Goal: Task Accomplishment & Management: Manage account settings

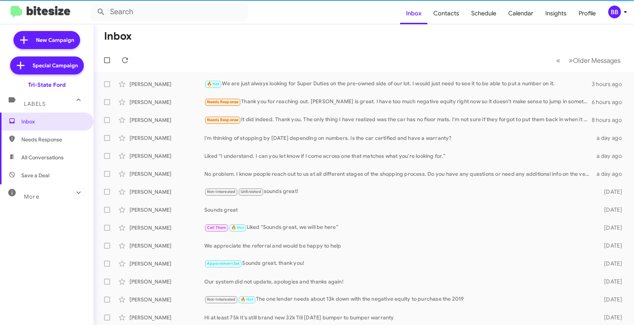
click at [622, 11] on icon at bounding box center [625, 11] width 9 height 9
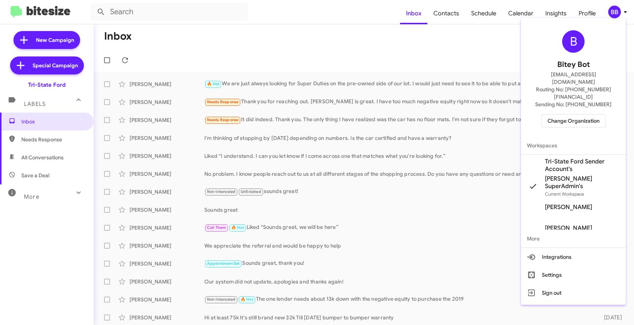
click at [563, 115] on span "Change Organization" at bounding box center [574, 121] width 52 height 13
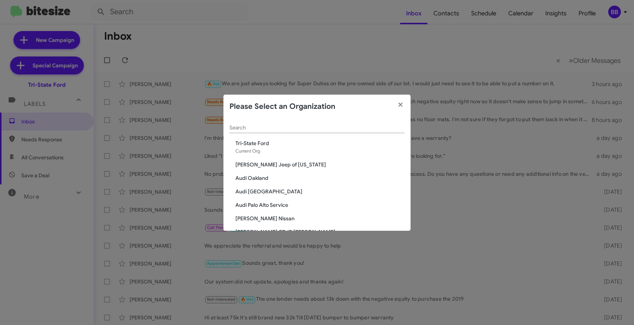
click at [262, 127] on input "Search" at bounding box center [317, 128] width 175 height 6
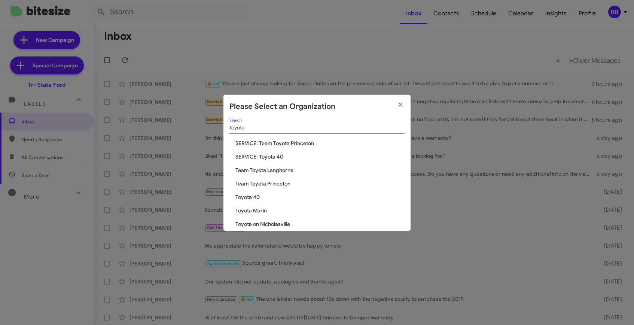
type input "toyota"
click at [255, 213] on span "Toyota Marin" at bounding box center [320, 210] width 169 height 7
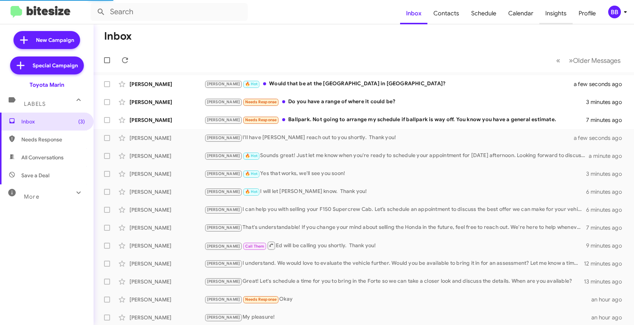
click at [553, 17] on span "Insights" at bounding box center [556, 14] width 33 height 22
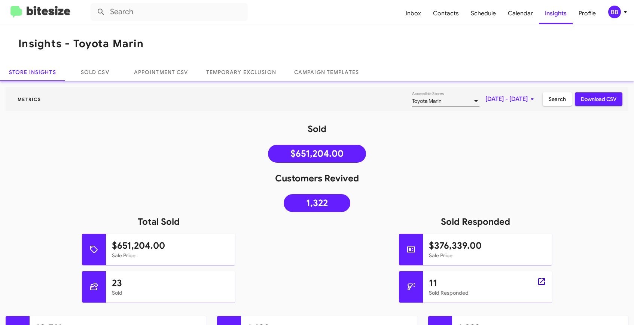
click at [543, 283] on icon at bounding box center [541, 281] width 9 height 9
type input "in:sold-verified"
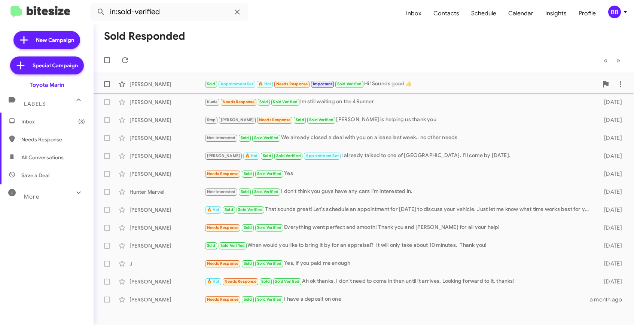
click at [172, 91] on div "David Krauth Sold Appointment Set 🔥 Hot Needs Response Important Sold Verified …" at bounding box center [364, 84] width 529 height 15
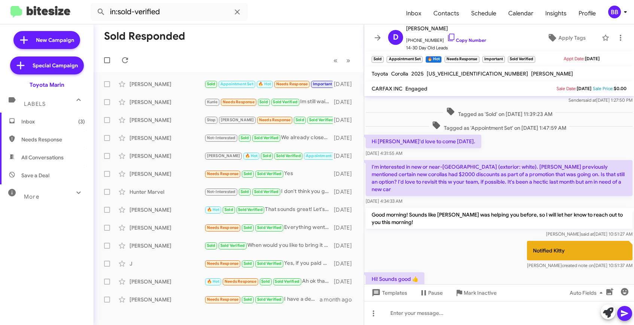
scroll to position [59, 0]
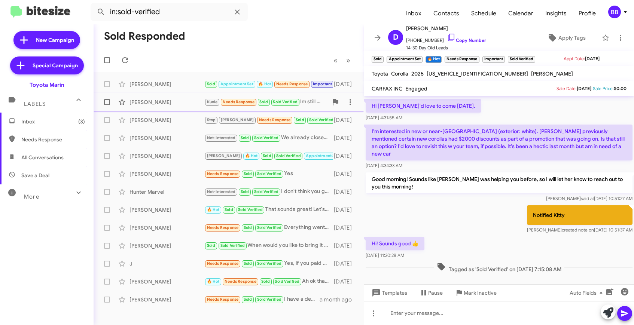
click at [209, 110] on span "Jose Fernandez Kunle Needs Response Sold Sold Verified Im still waiting on the …" at bounding box center [229, 102] width 270 height 18
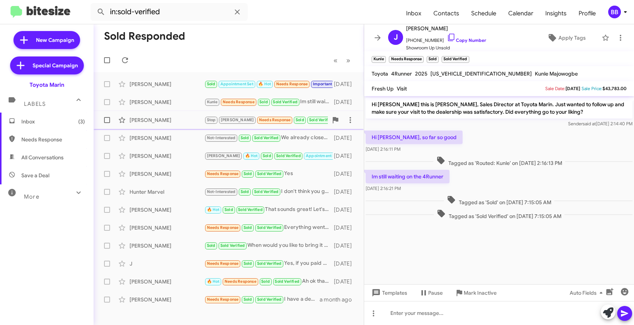
click at [180, 124] on div "Alan Go" at bounding box center [167, 119] width 75 height 7
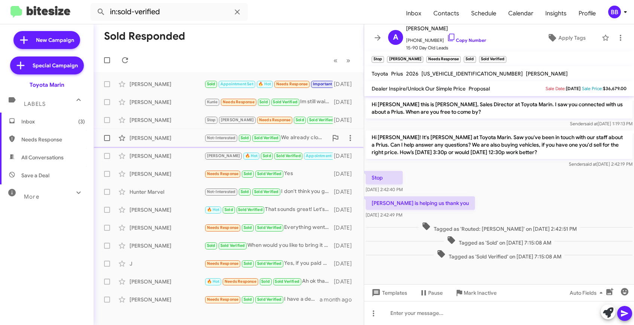
click at [181, 137] on div "Susan Fey" at bounding box center [167, 137] width 75 height 7
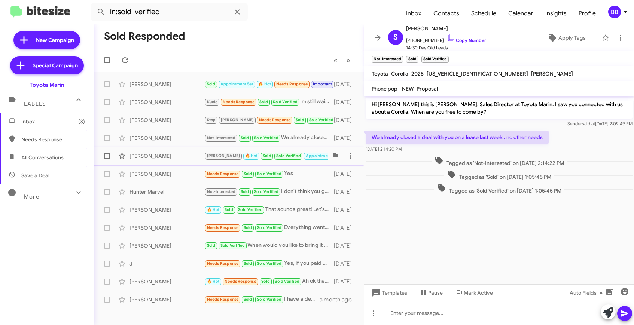
click at [184, 157] on div "Son Nguyen" at bounding box center [167, 155] width 75 height 7
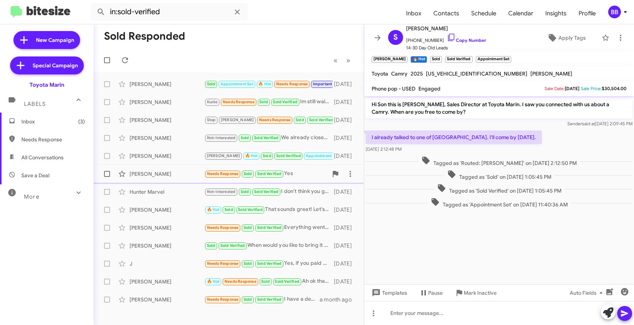
click at [188, 173] on div "Walter Sulenta" at bounding box center [167, 173] width 75 height 7
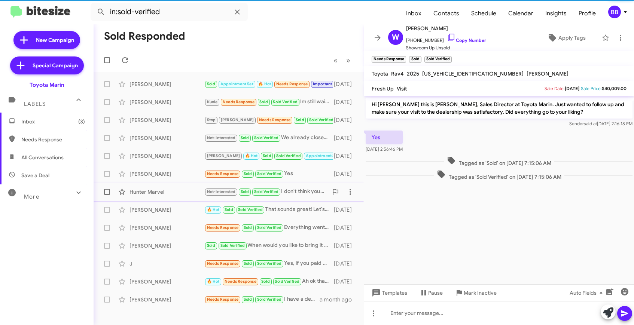
click at [191, 194] on div "Hunter Marvel" at bounding box center [167, 191] width 75 height 7
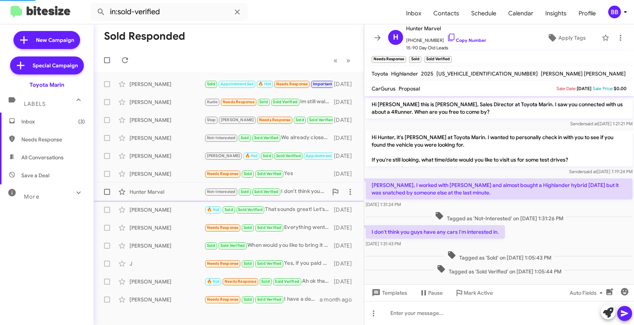
scroll to position [6, 0]
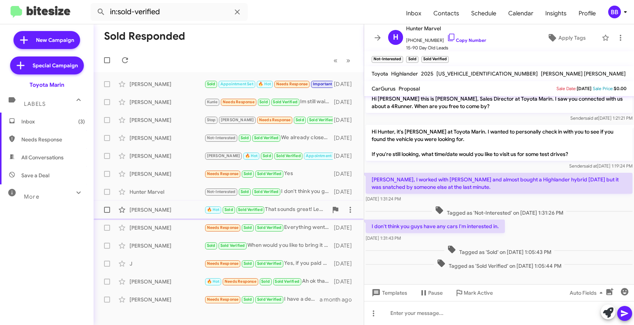
click at [189, 219] on span "Daniel Schindler 🔥 Hot Sold Sold Verified That sounds great! Let's schedule an …" at bounding box center [229, 210] width 270 height 18
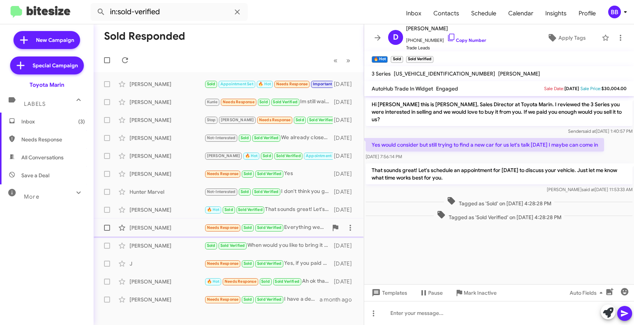
click at [193, 233] on div "Luis Montalvo Needs Response Sold Sold Verified Everything went perfect and smo…" at bounding box center [229, 228] width 258 height 15
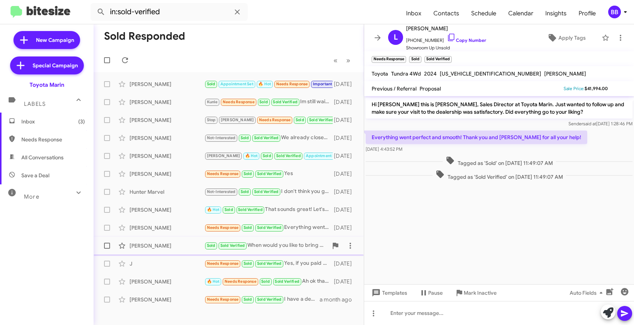
click at [193, 254] on span "Khoa Nguyen Sold Sold Verified When would you like to bring it by for an apprai…" at bounding box center [229, 246] width 270 height 18
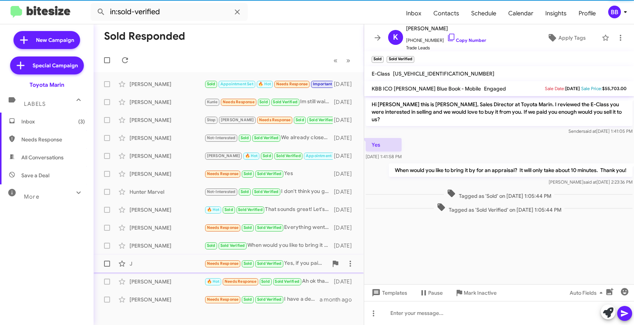
click at [194, 268] on div "J Needs Response Sold Sold Verified Yes, if you paid me enough 21 days ago" at bounding box center [229, 263] width 258 height 15
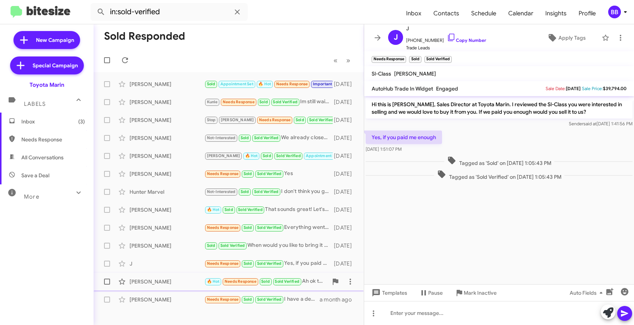
click at [197, 282] on div "Xochitl Lopez" at bounding box center [167, 281] width 75 height 7
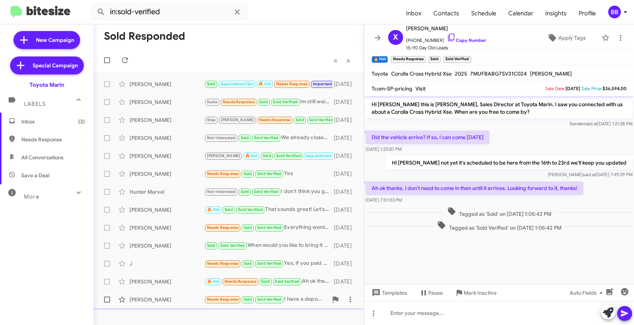
click at [197, 297] on div "Michael Schafer" at bounding box center [167, 299] width 75 height 7
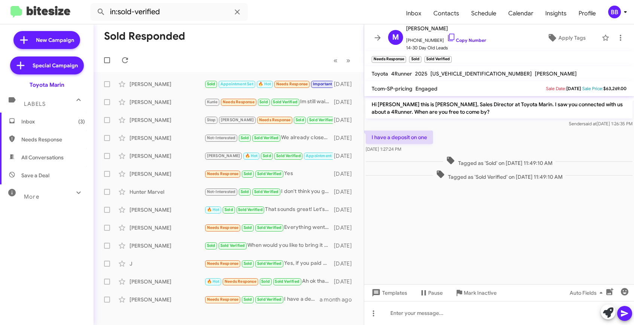
click at [42, 12] on img at bounding box center [40, 12] width 60 height 12
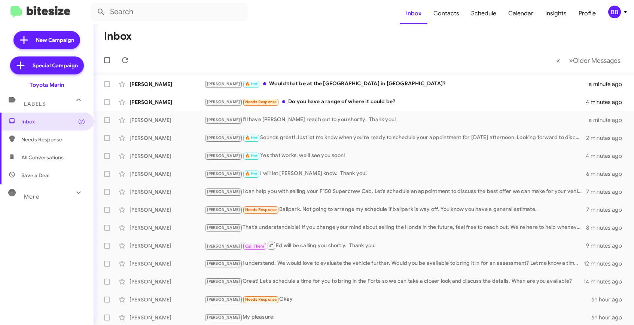
click at [36, 134] on span "Needs Response" at bounding box center [47, 140] width 94 height 18
type input "in:needs-response"
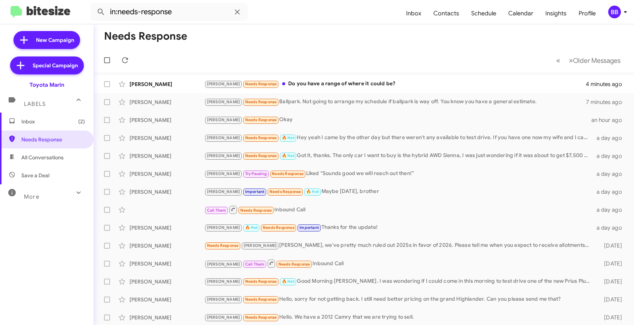
click at [617, 14] on div "BB" at bounding box center [614, 12] width 13 height 13
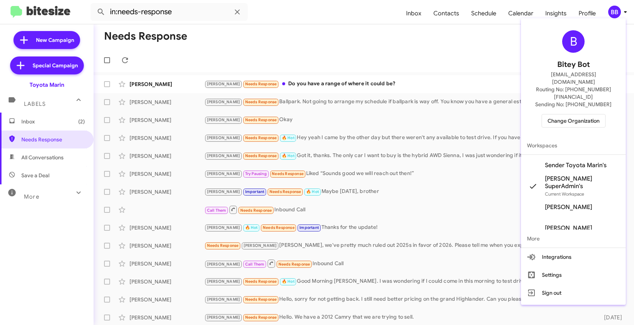
click at [584, 115] on span "Change Organization" at bounding box center [574, 121] width 52 height 13
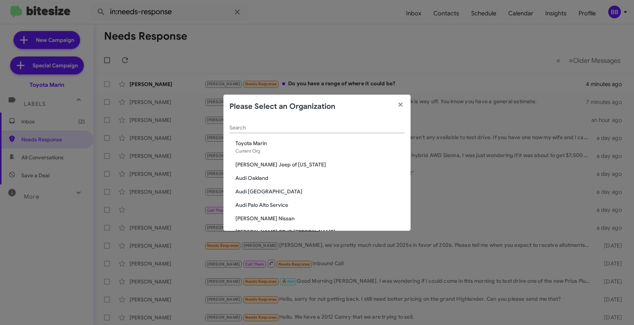
click at [244, 128] on input "Search" at bounding box center [317, 128] width 175 height 6
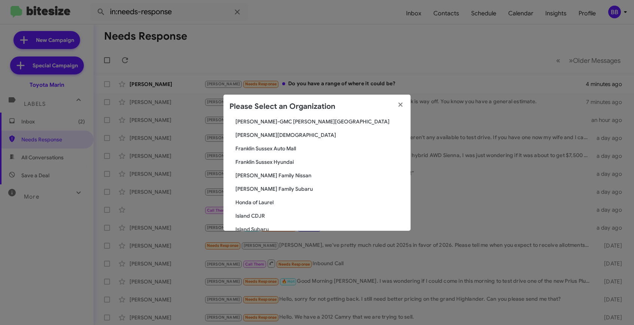
scroll to position [590, 0]
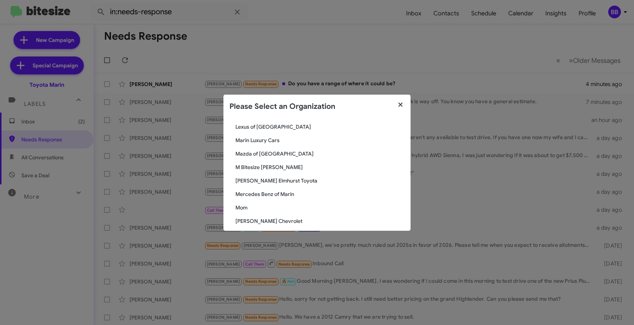
click at [401, 107] on icon "button" at bounding box center [400, 105] width 4 height 4
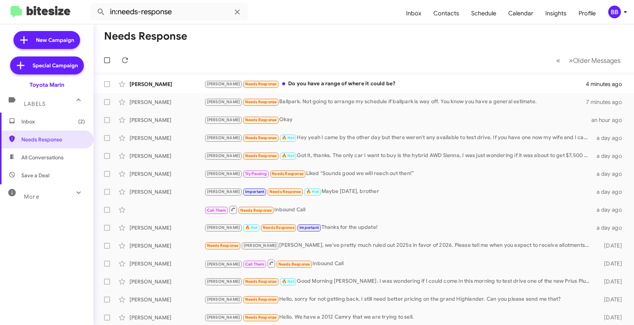
click at [612, 15] on div "BB" at bounding box center [614, 12] width 13 height 13
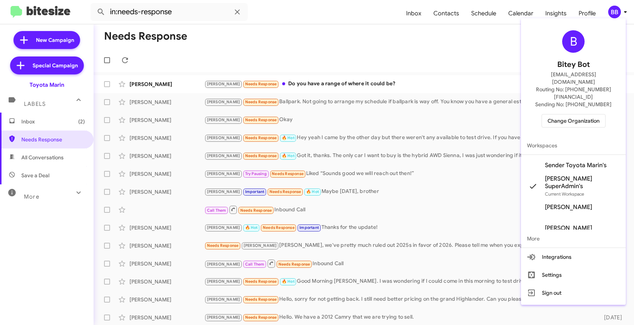
click at [575, 115] on span "Change Organization" at bounding box center [574, 121] width 52 height 13
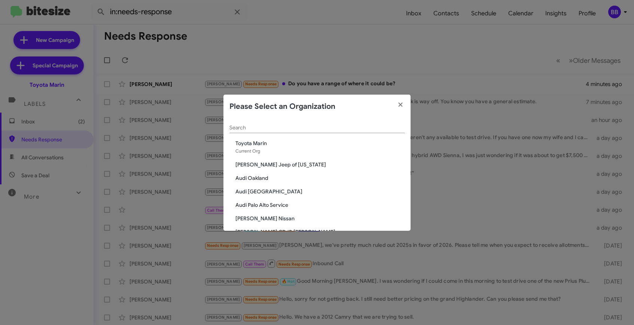
click at [256, 127] on input "Search" at bounding box center [317, 128] width 175 height 6
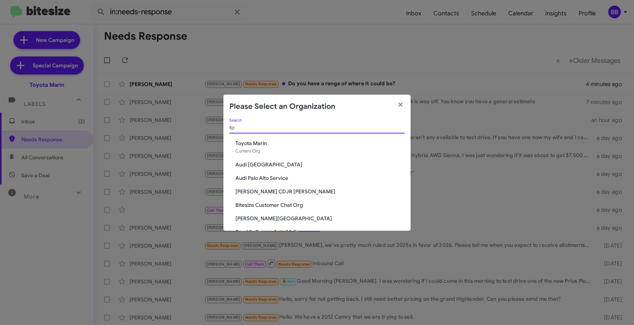
type input "t"
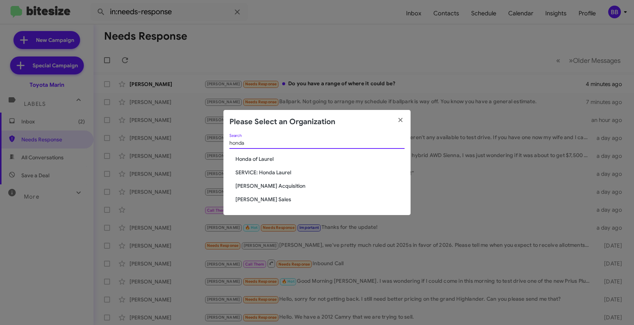
type input "honda"
click at [259, 200] on span "[PERSON_NAME] Sales" at bounding box center [320, 199] width 169 height 7
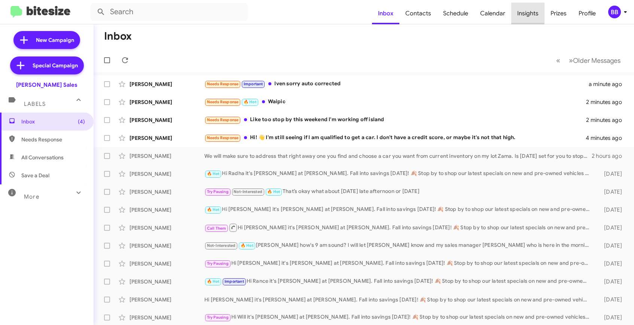
click at [521, 11] on span "Insights" at bounding box center [527, 14] width 33 height 22
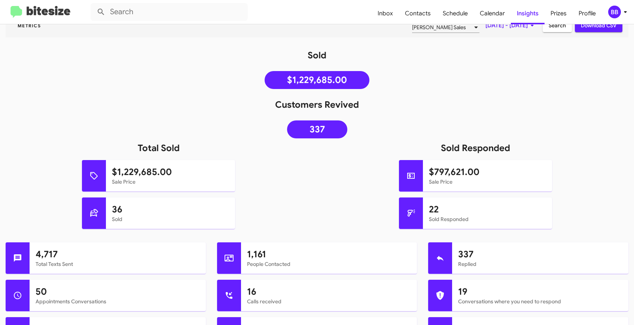
scroll to position [61, 0]
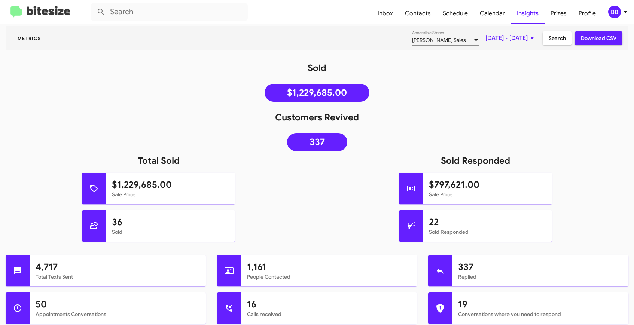
click at [613, 13] on div "BB" at bounding box center [614, 12] width 13 height 13
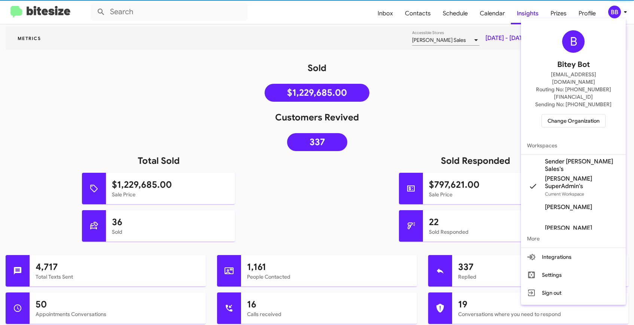
click at [554, 115] on span "Change Organization" at bounding box center [574, 121] width 52 height 13
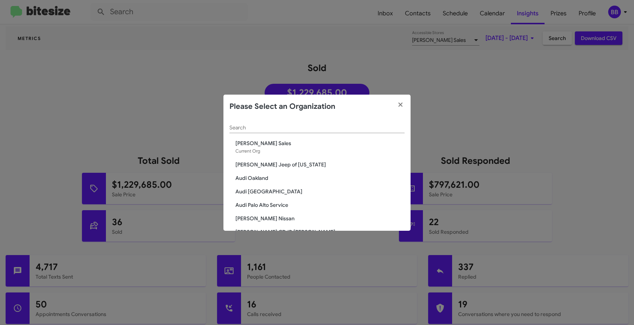
click at [266, 131] on div "Search" at bounding box center [317, 126] width 175 height 15
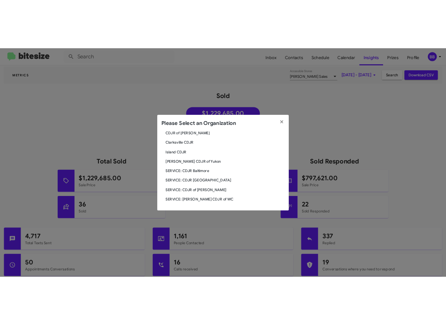
scroll to position [0, 0]
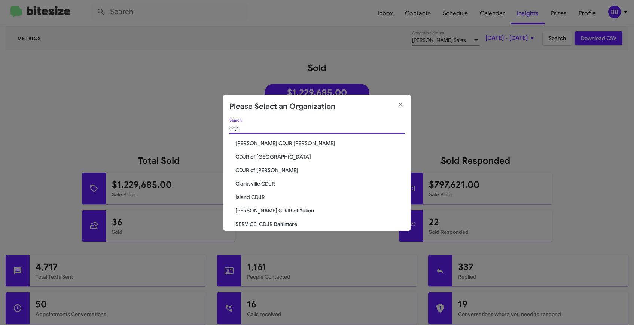
type input "cdjr"
